Goal: Task Accomplishment & Management: Manage account settings

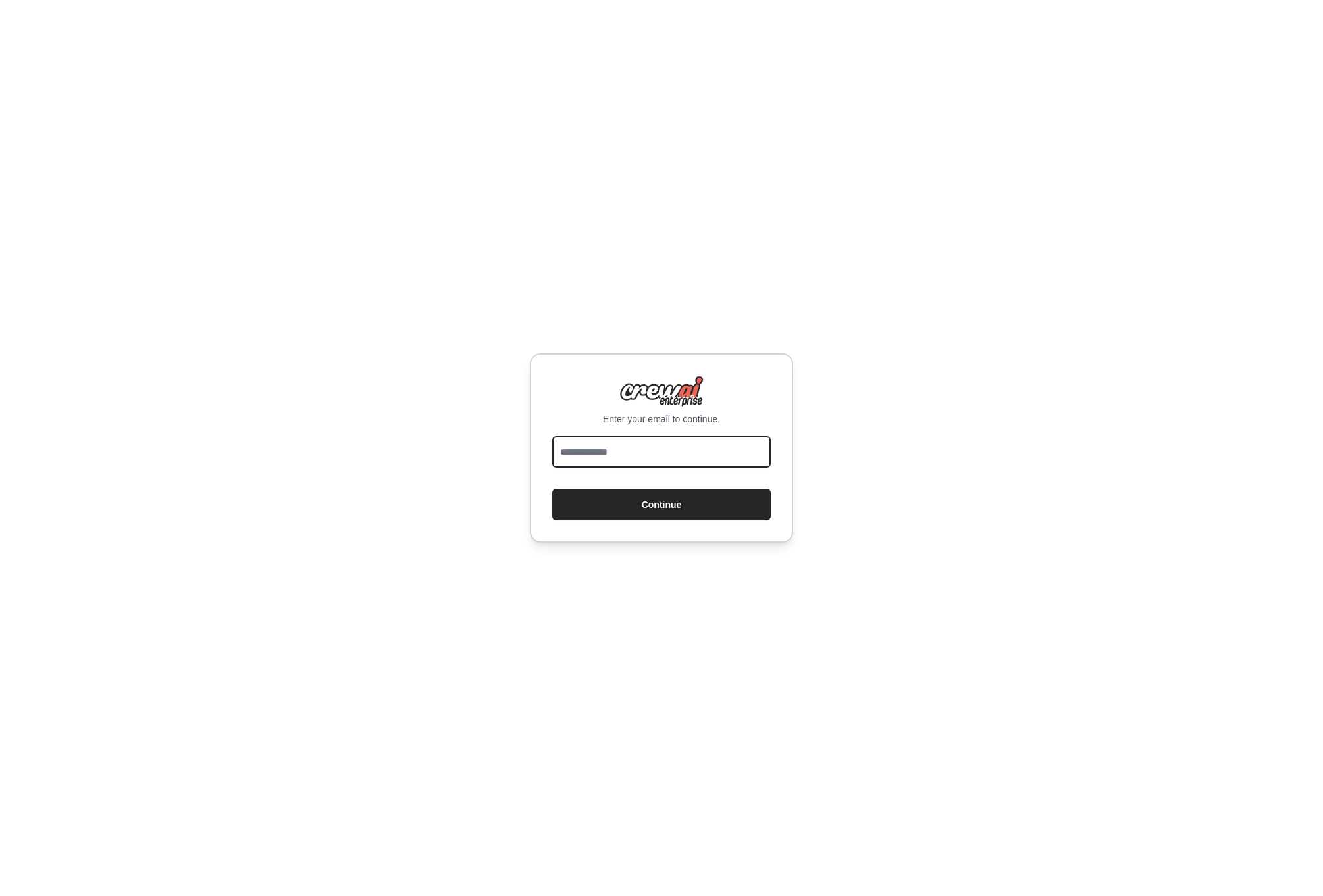
click at [646, 450] on input "email" at bounding box center [661, 452] width 218 height 32
type input "**********"
click at [665, 505] on button "Continue" at bounding box center [661, 505] width 218 height 32
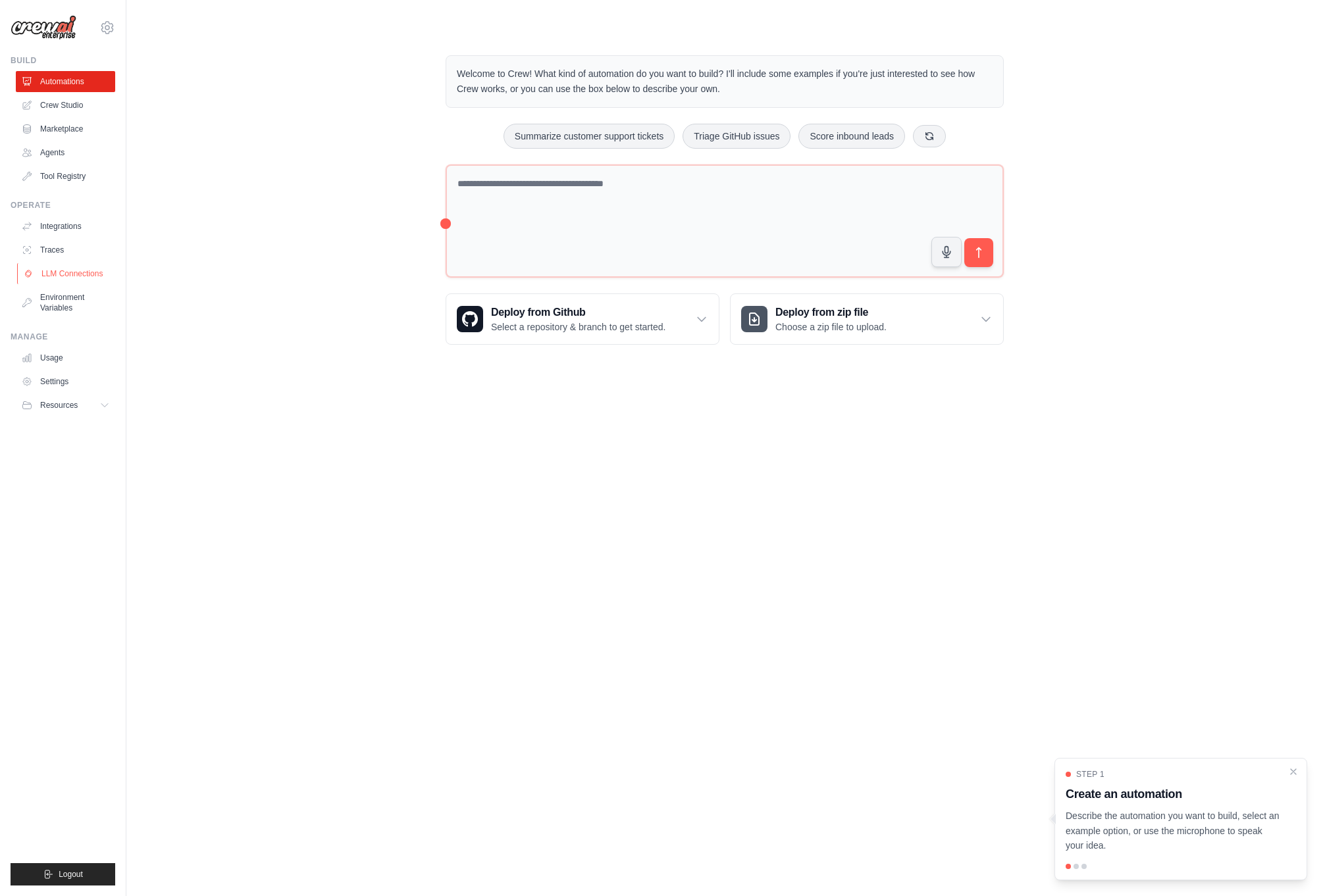
click at [69, 268] on link "LLM Connections" at bounding box center [66, 273] width 99 height 21
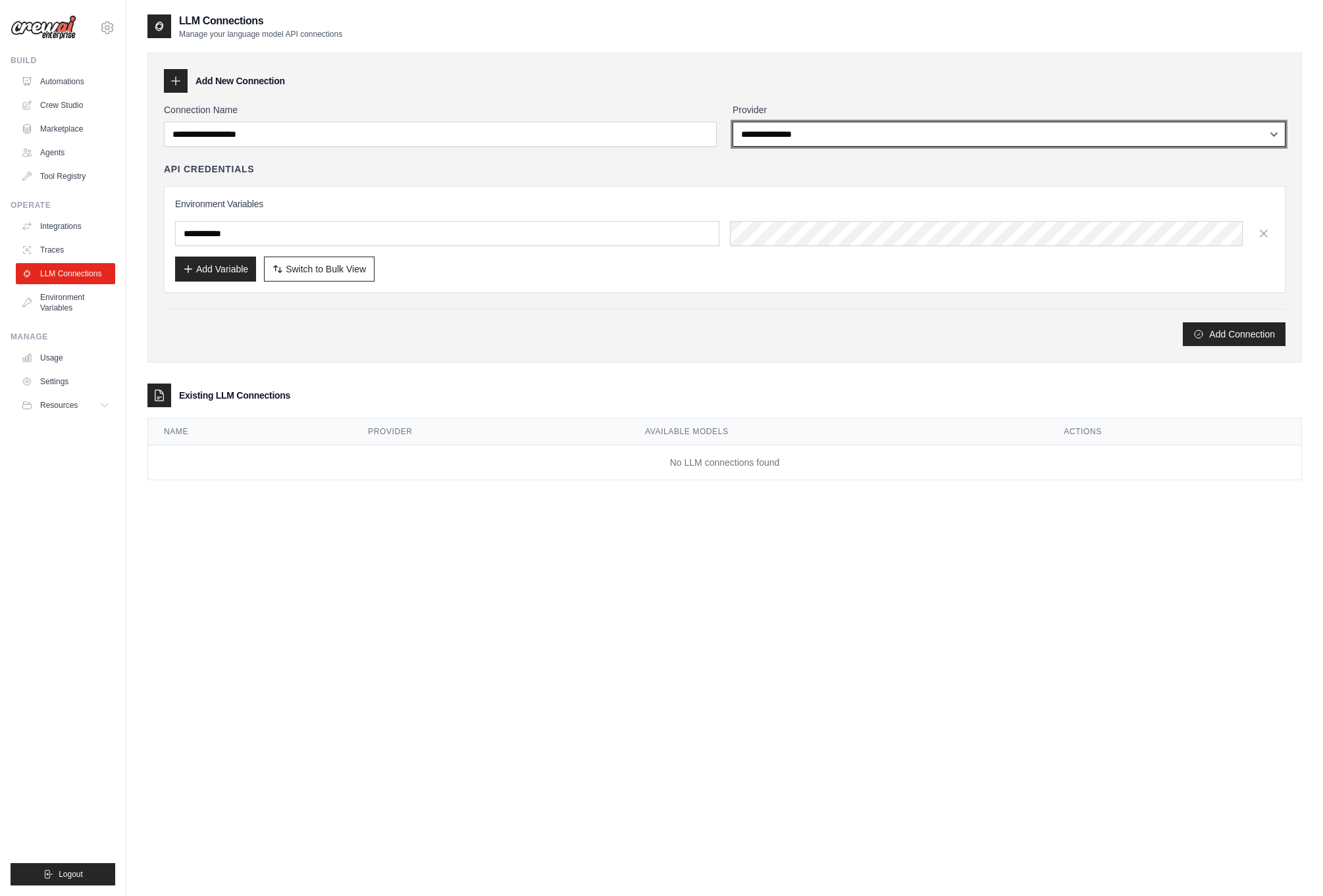
click at [838, 143] on select "**********" at bounding box center [1008, 134] width 553 height 25
select select "******"
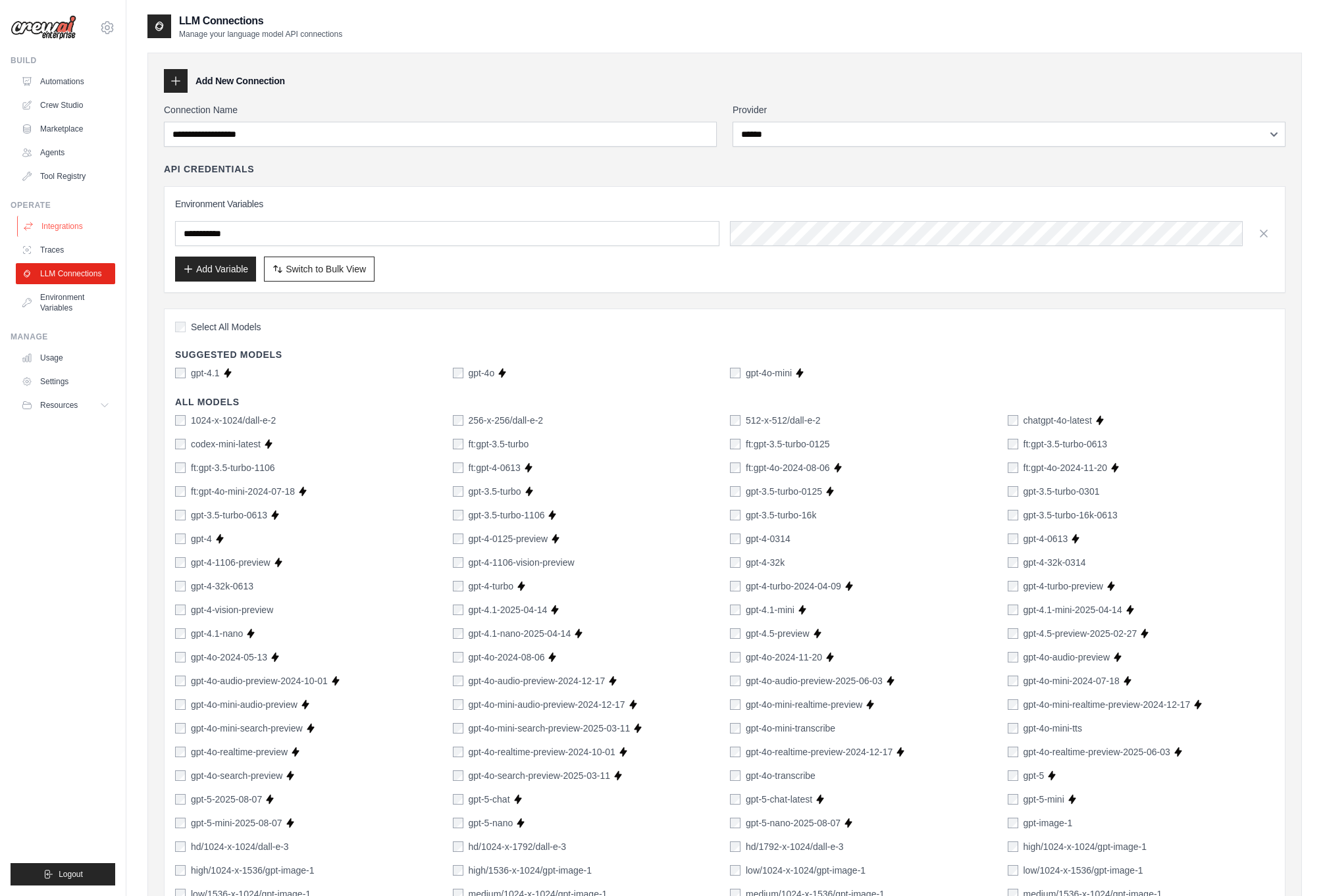
click at [49, 230] on link "Integrations" at bounding box center [66, 226] width 99 height 21
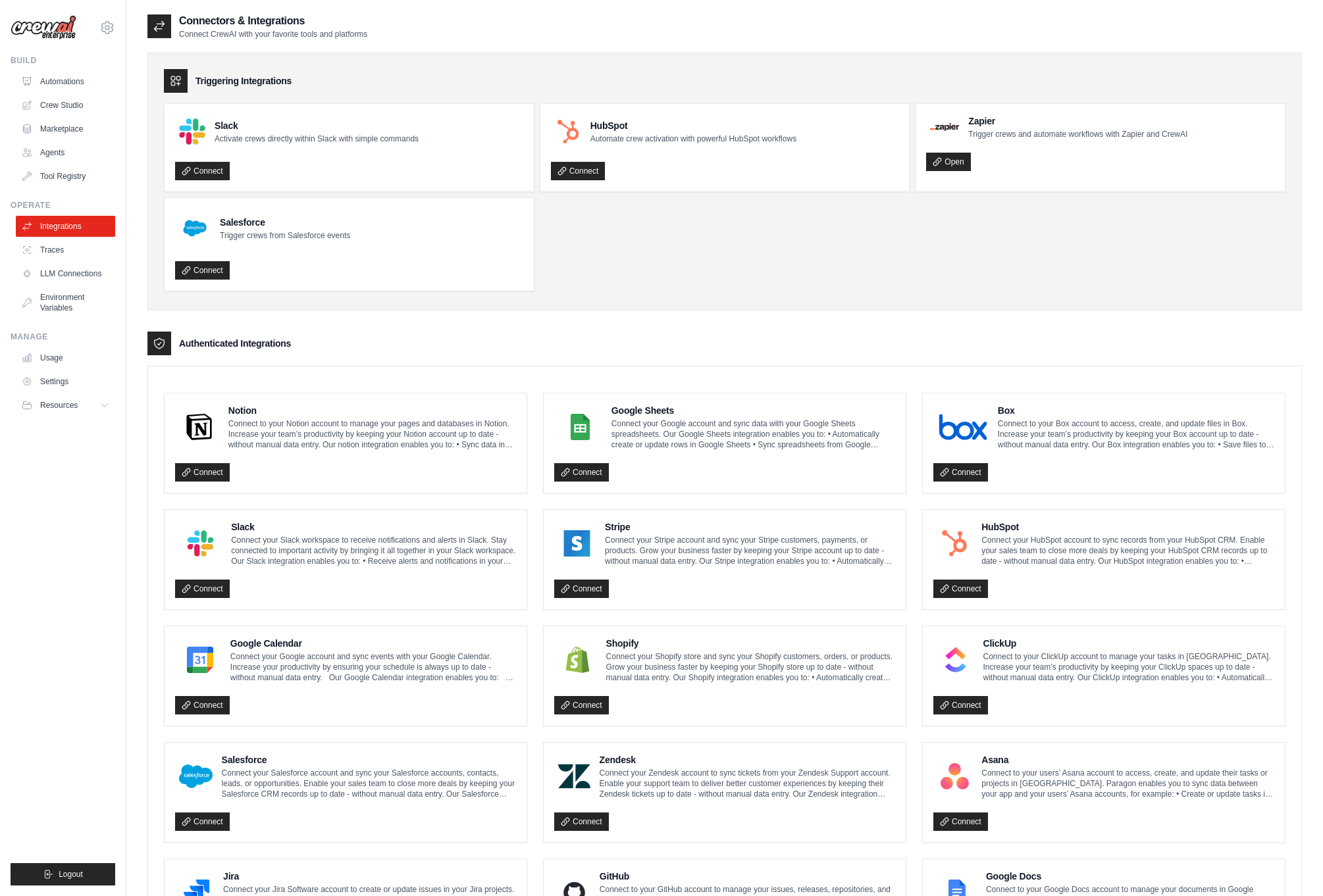
click at [912, 46] on div "Triggering Integrations Slack Activate crews directly within Slack with simple …" at bounding box center [725, 622] width 1154 height 1164
click at [53, 175] on link "Tool Registry" at bounding box center [66, 176] width 99 height 21
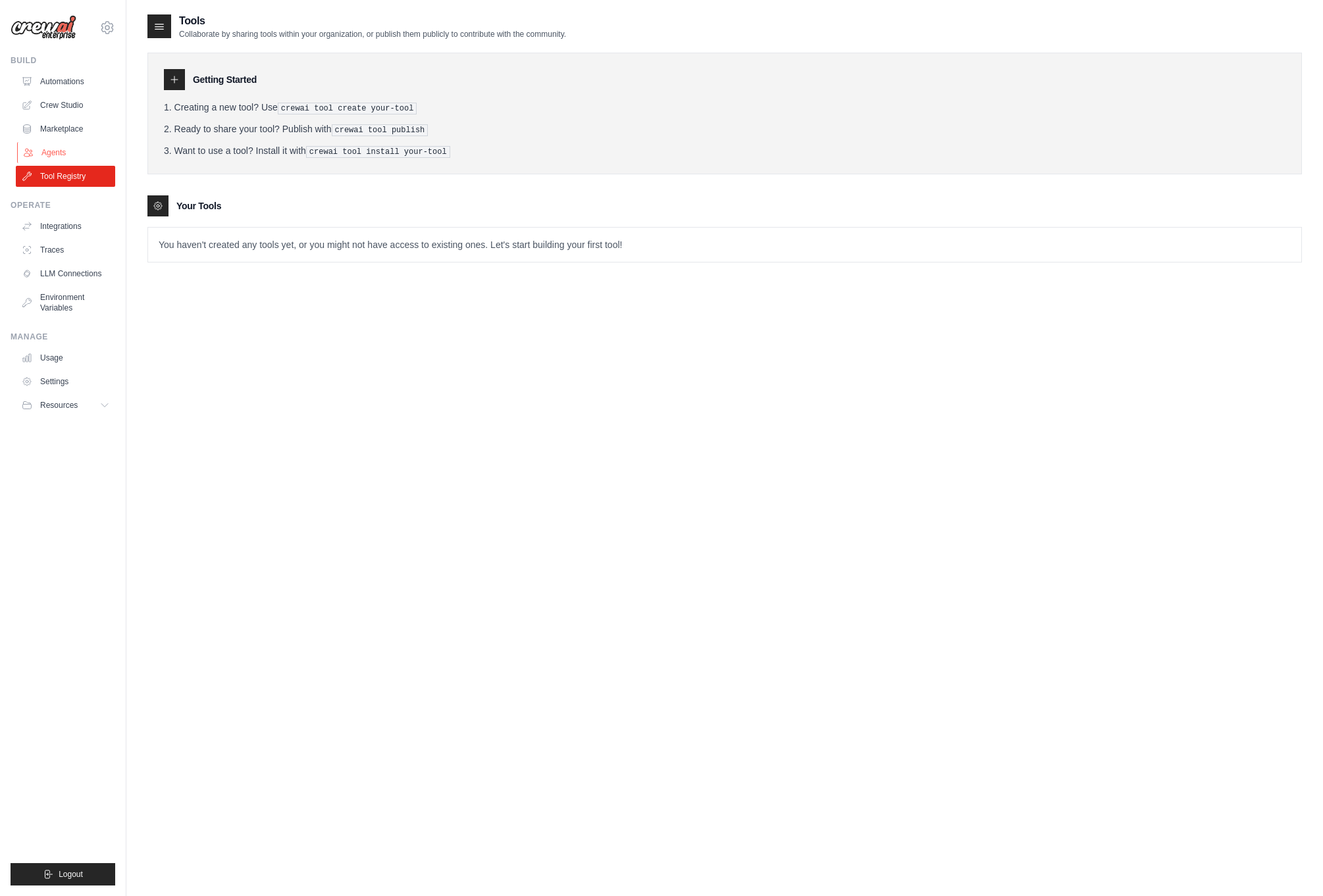
click at [51, 145] on link "Agents" at bounding box center [66, 152] width 99 height 21
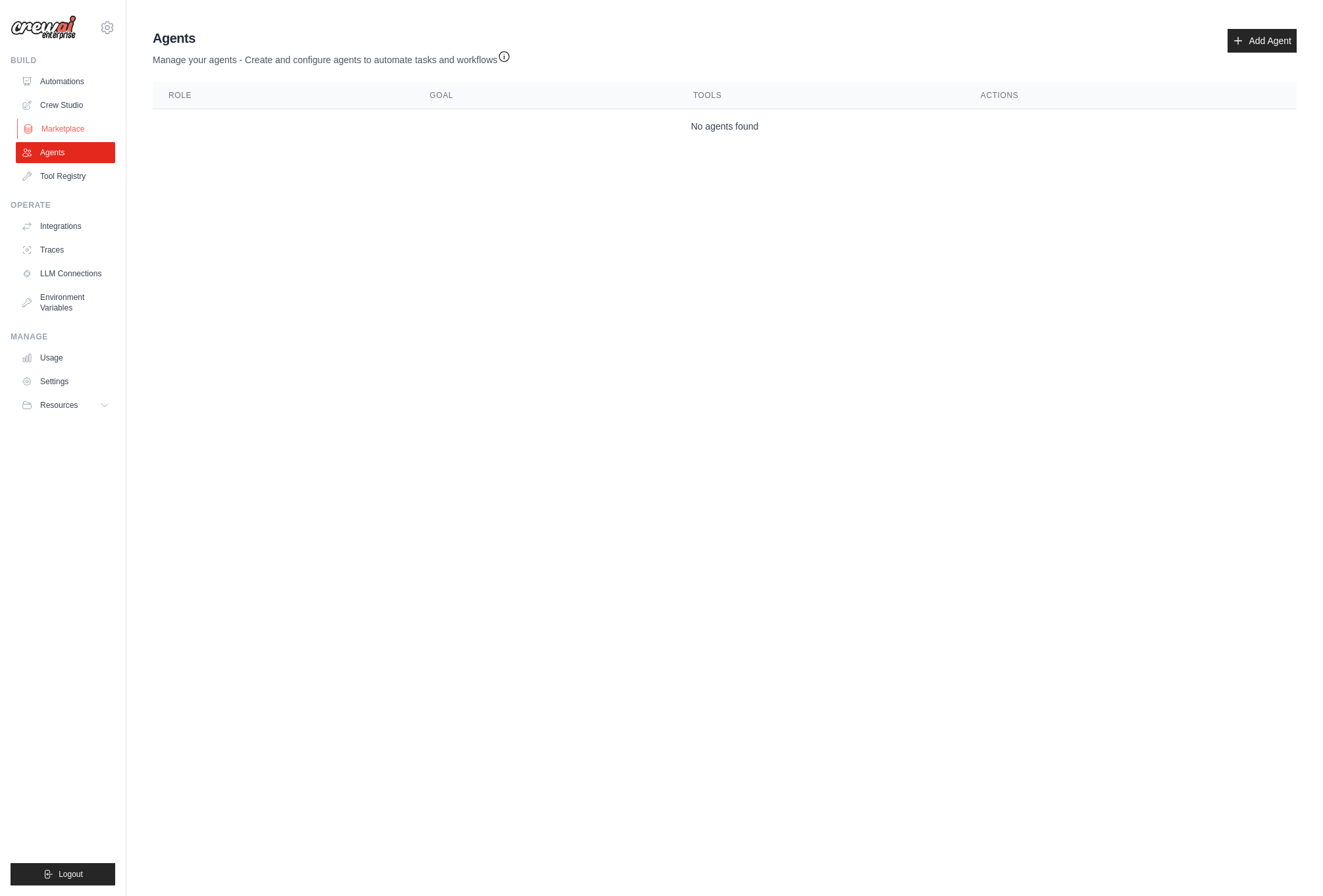
click at [54, 132] on link "Marketplace" at bounding box center [66, 128] width 99 height 21
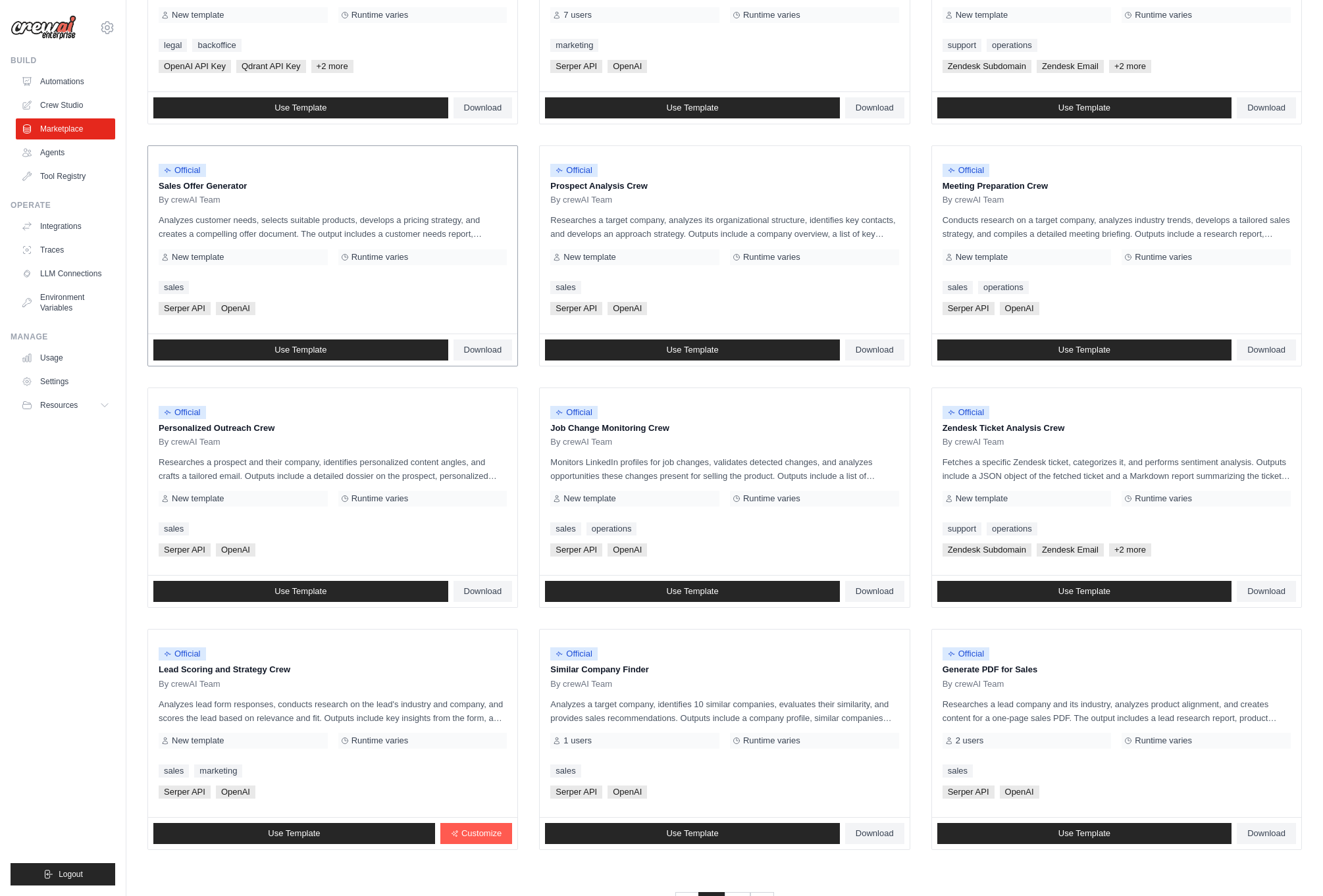
scroll to position [323, 0]
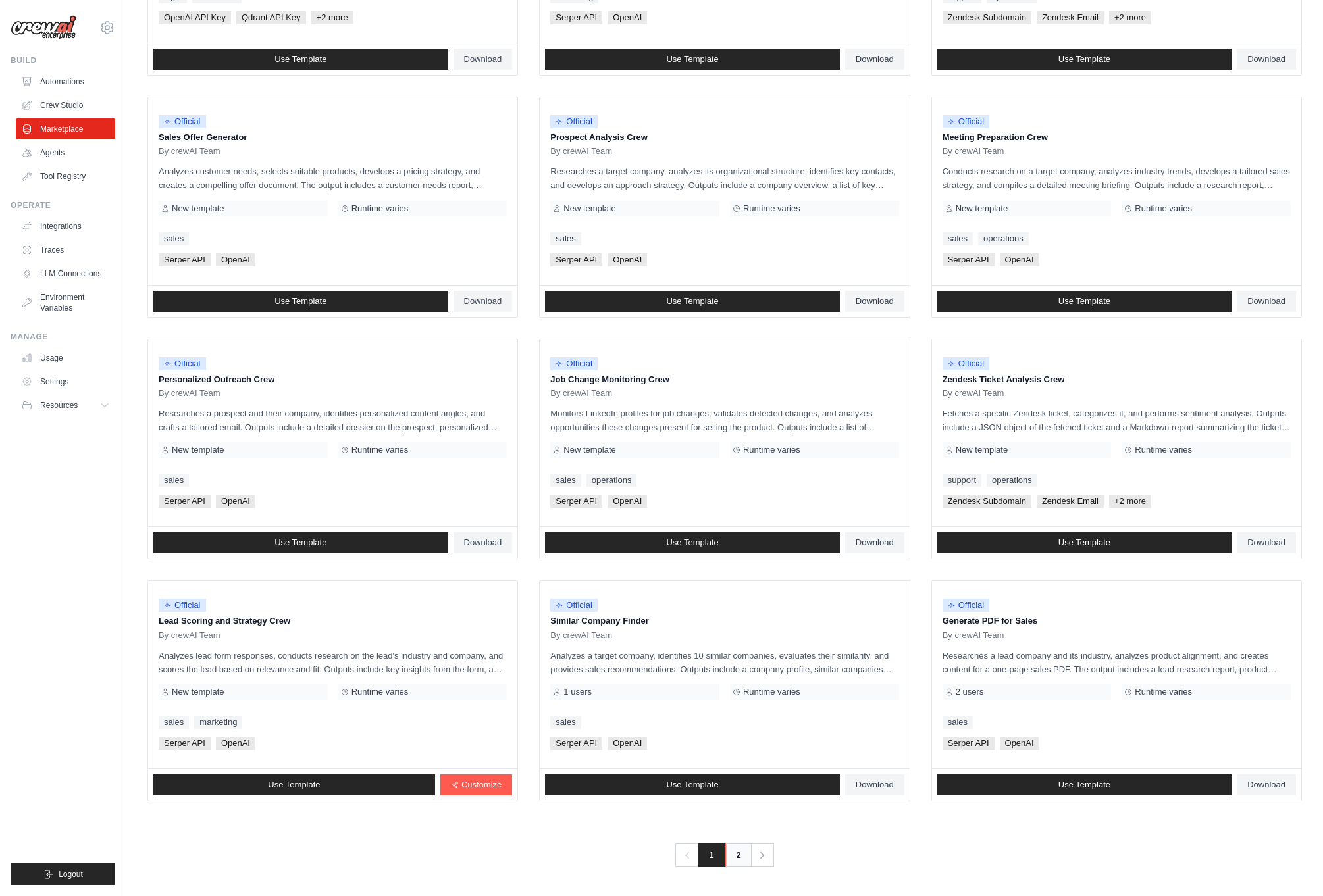
click at [739, 856] on link "2" at bounding box center [737, 856] width 26 height 23
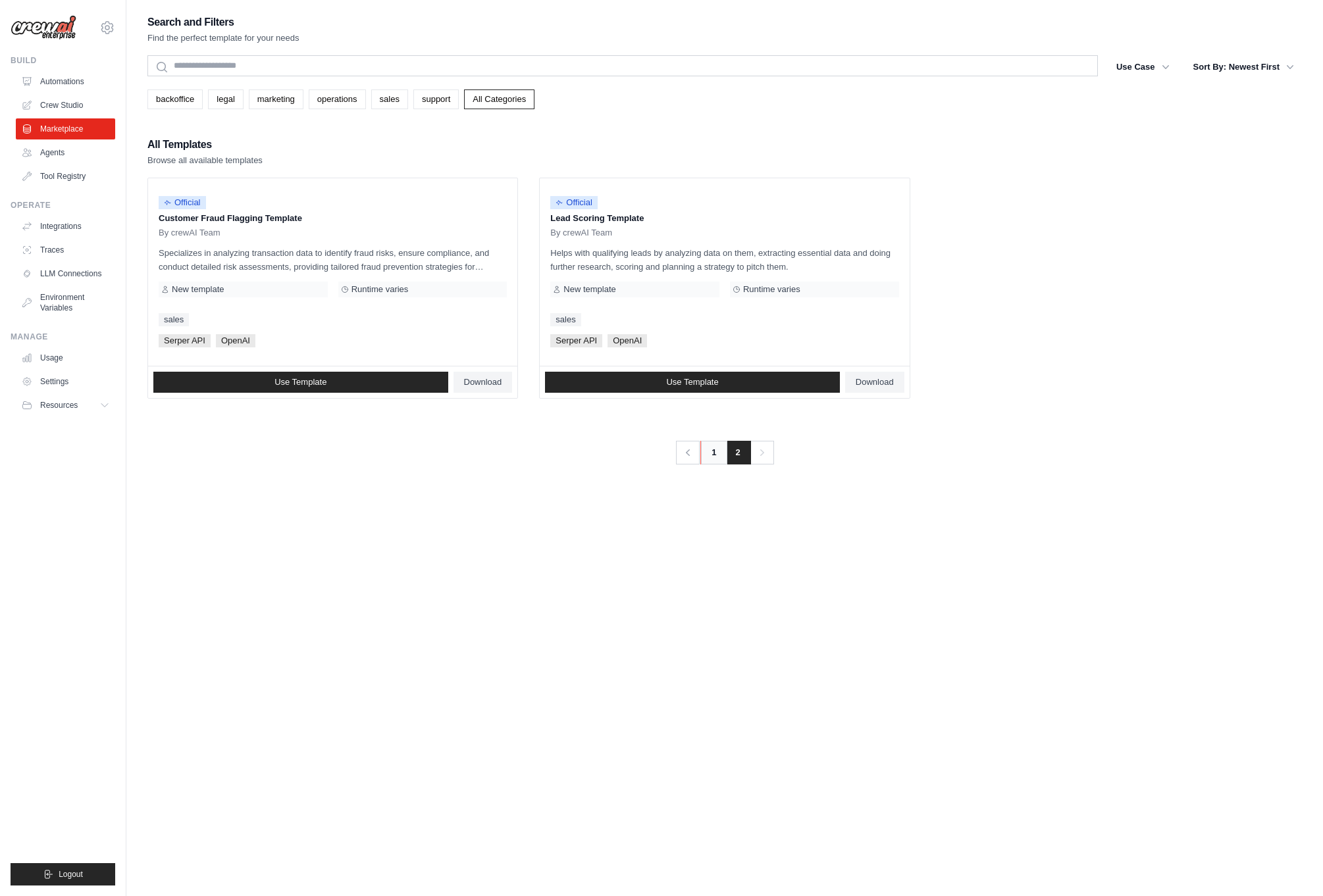
click at [709, 456] on link "1" at bounding box center [713, 453] width 26 height 23
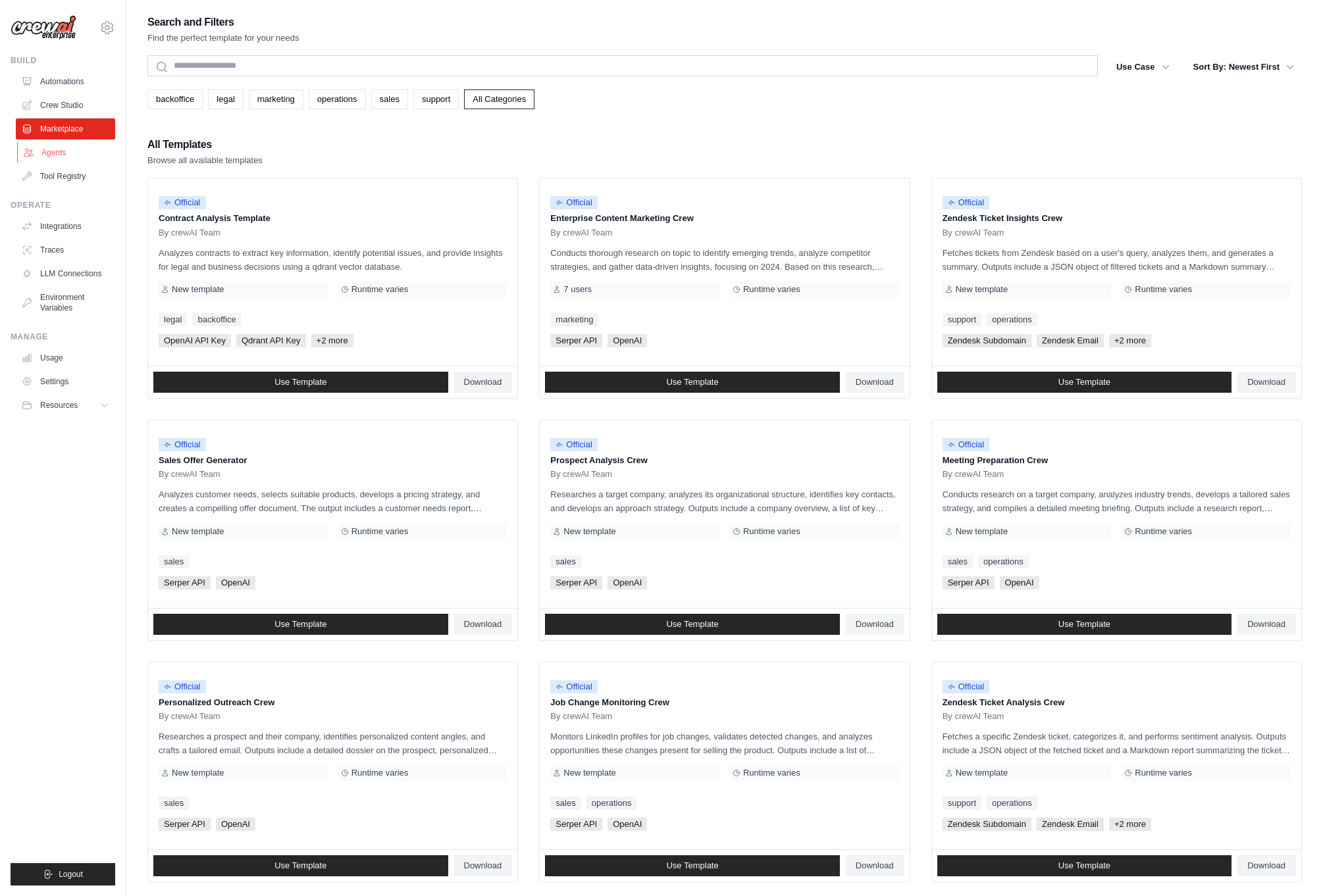
click at [57, 154] on link "Agents" at bounding box center [66, 152] width 99 height 21
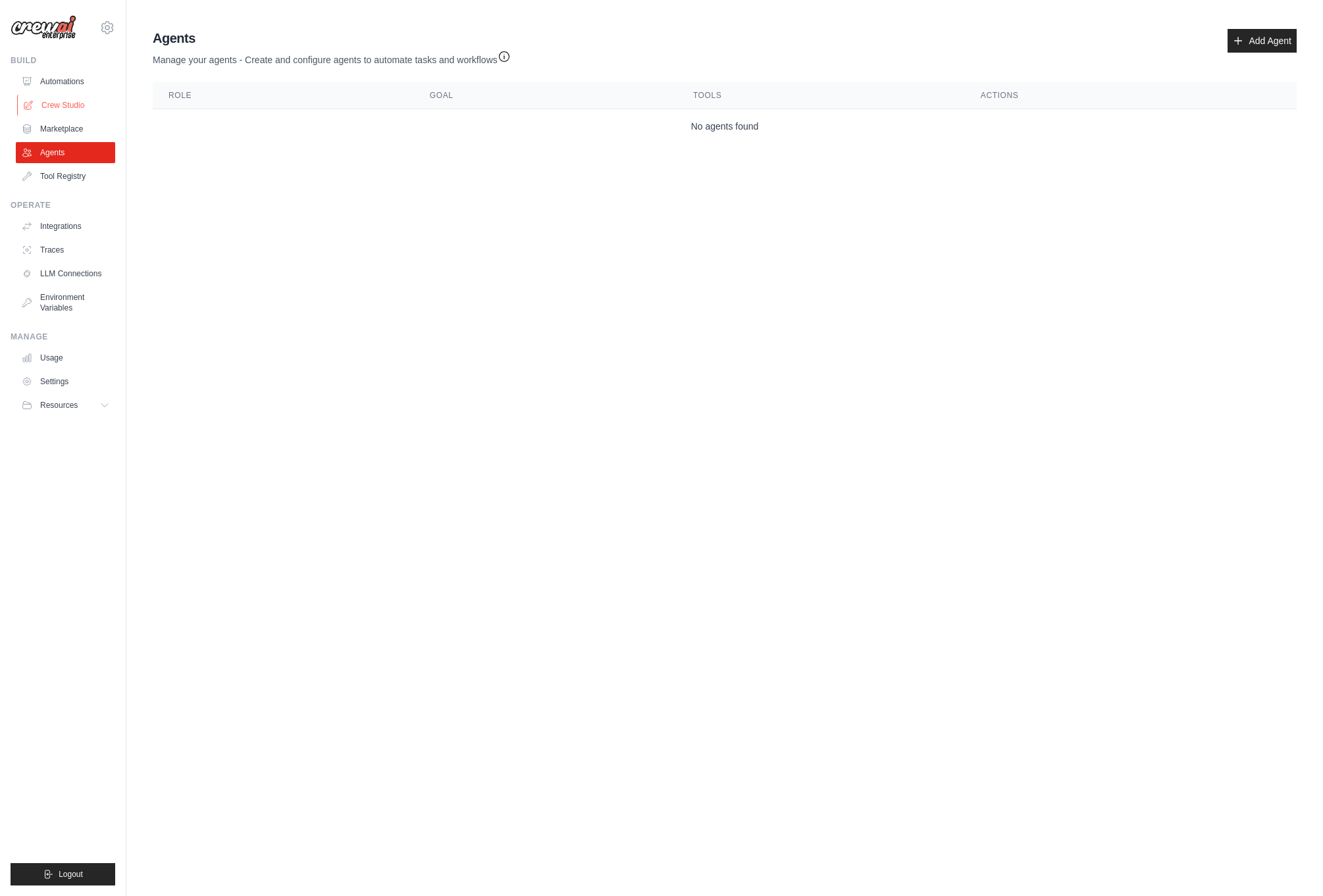
click at [44, 99] on link "Crew Studio" at bounding box center [66, 105] width 99 height 21
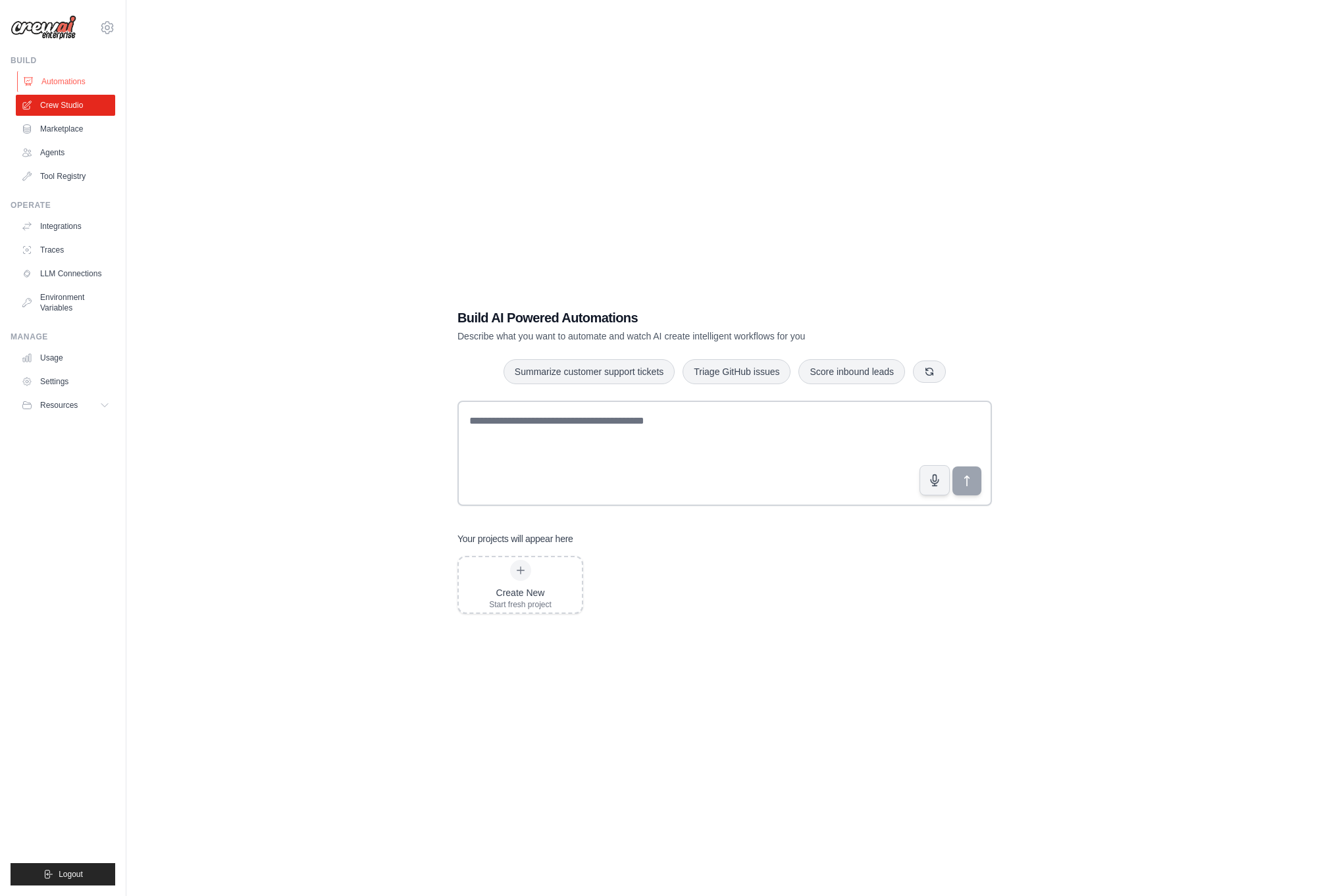
click at [63, 87] on link "Automations" at bounding box center [66, 81] width 99 height 21
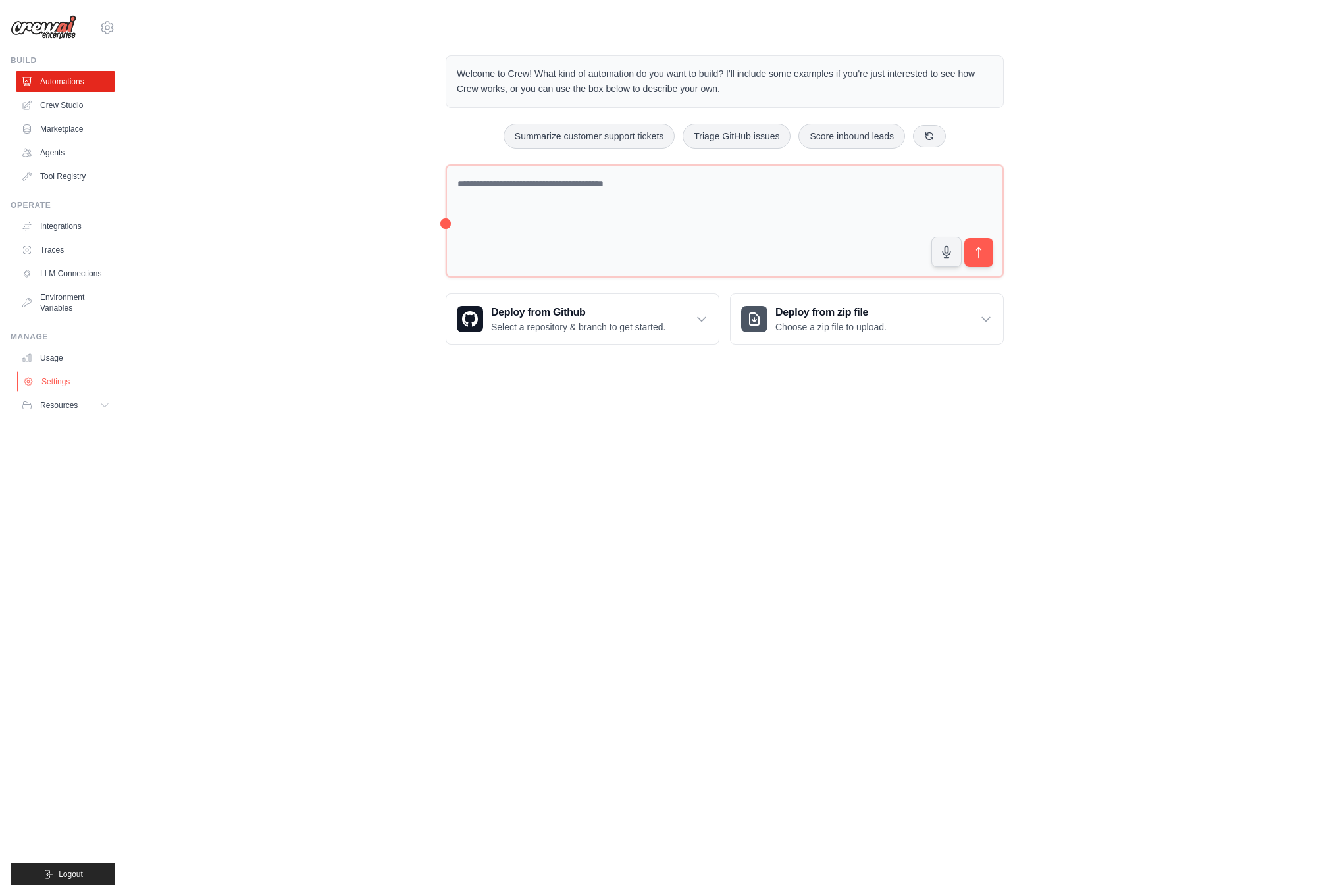
click at [60, 380] on link "Settings" at bounding box center [66, 381] width 99 height 21
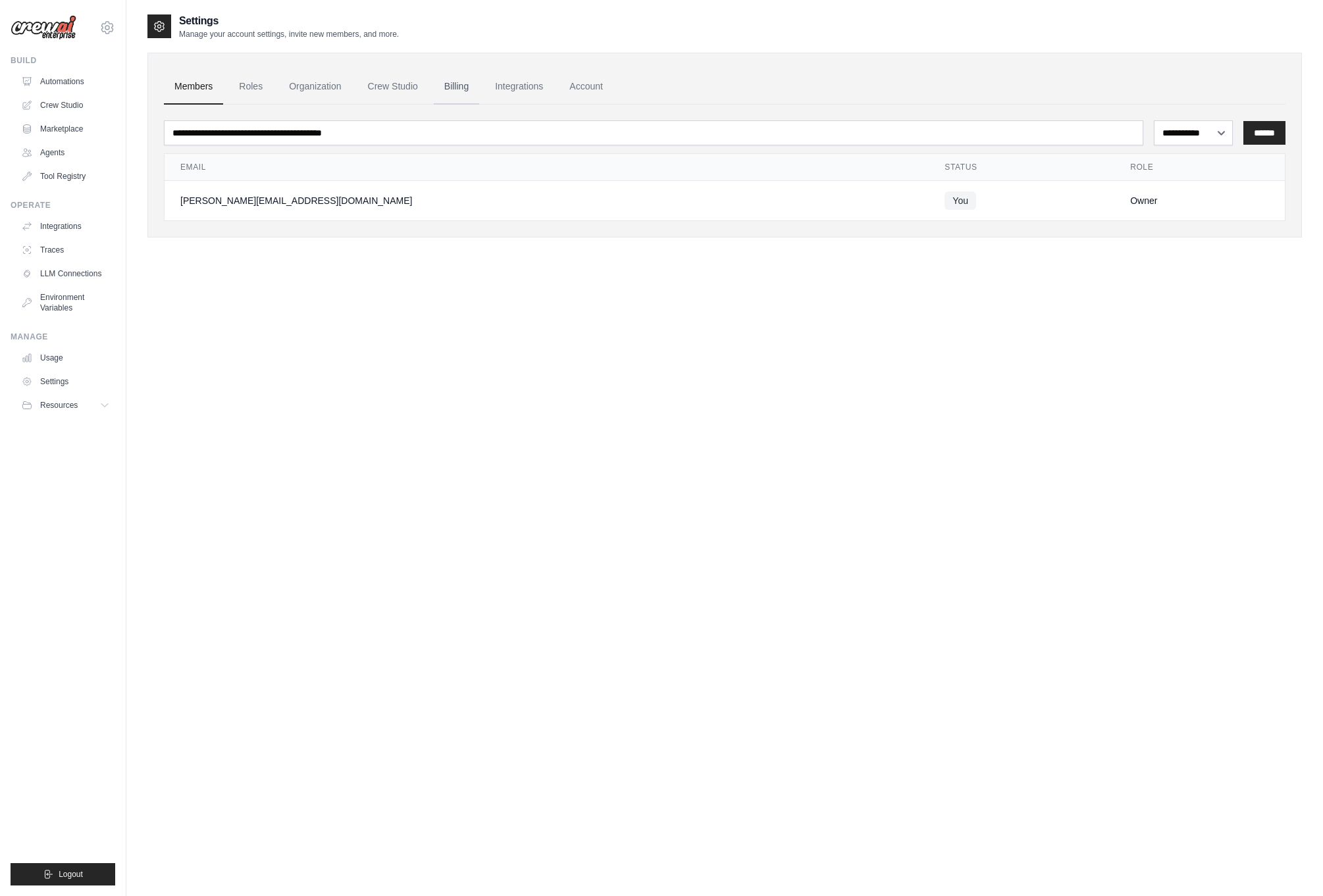
click at [445, 91] on link "Billing" at bounding box center [456, 86] width 45 height 35
